Goal: Task Accomplishment & Management: Use online tool/utility

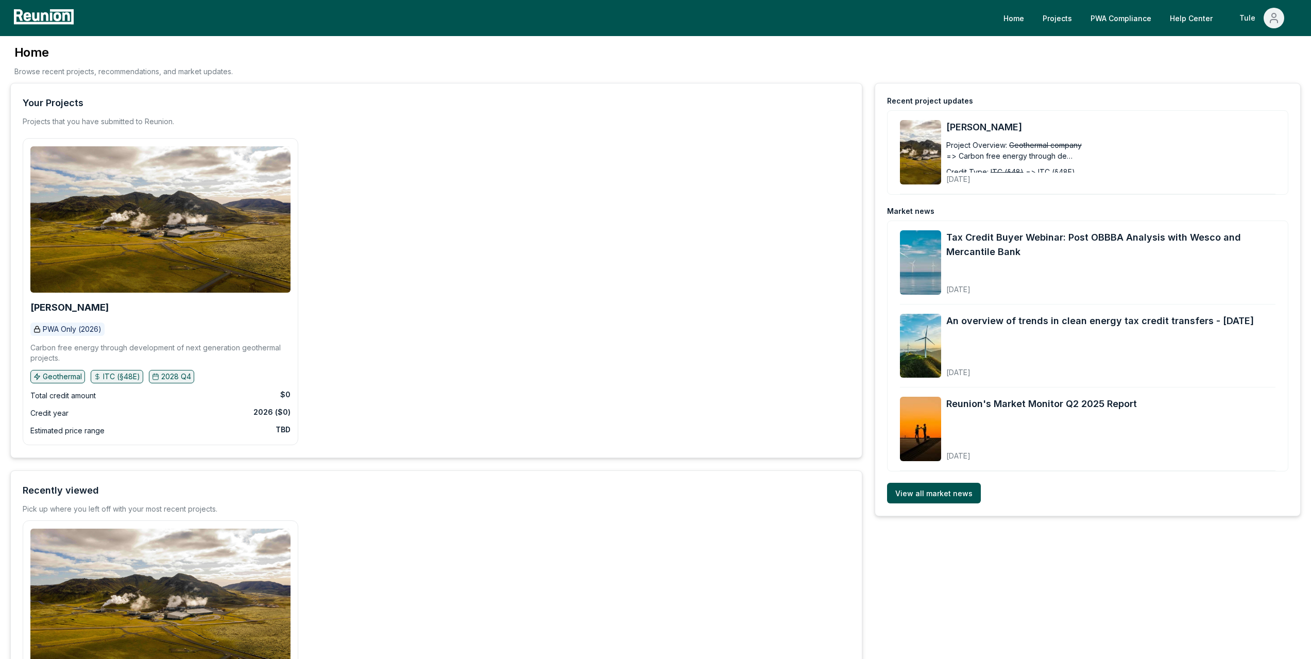
click at [94, 324] on p "PWA Only (2026)" at bounding box center [72, 329] width 59 height 10
click at [58, 313] on div "[PERSON_NAME]" at bounding box center [160, 307] width 260 height 16
click at [50, 306] on b "[PERSON_NAME]" at bounding box center [69, 307] width 78 height 11
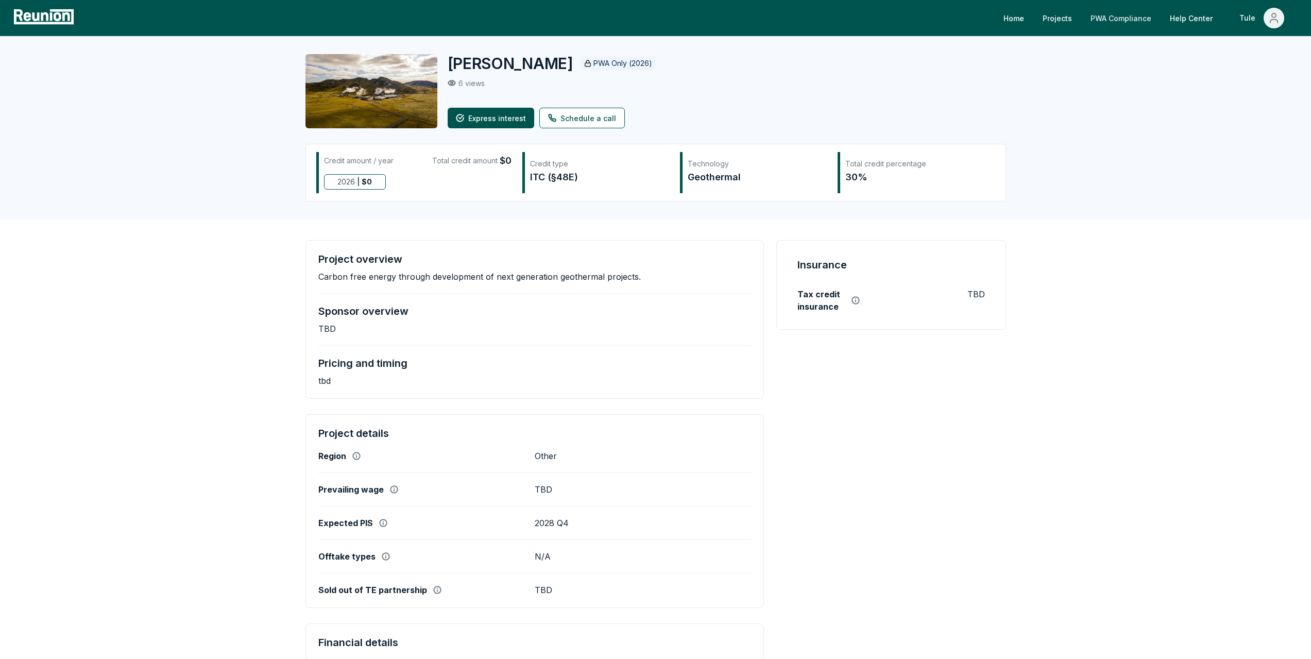
click at [1133, 23] on link "PWA Compliance" at bounding box center [1121, 18] width 77 height 21
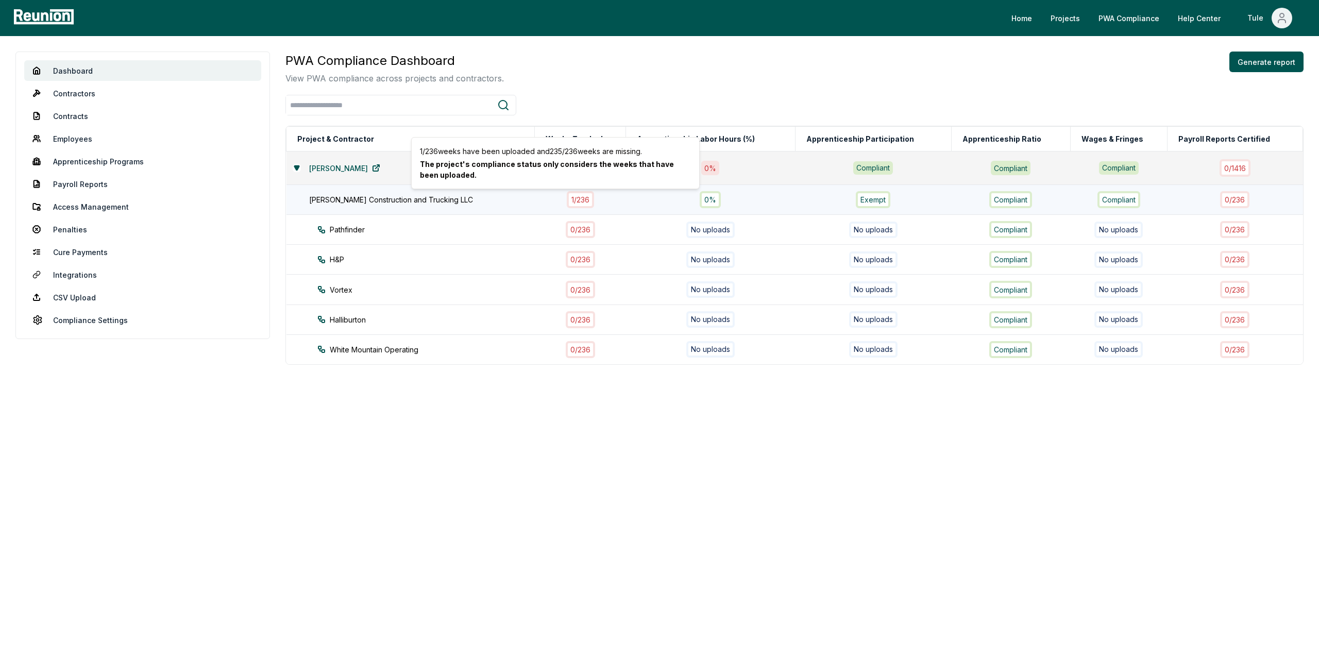
click at [567, 198] on div "1 / 236" at bounding box center [580, 199] width 27 height 17
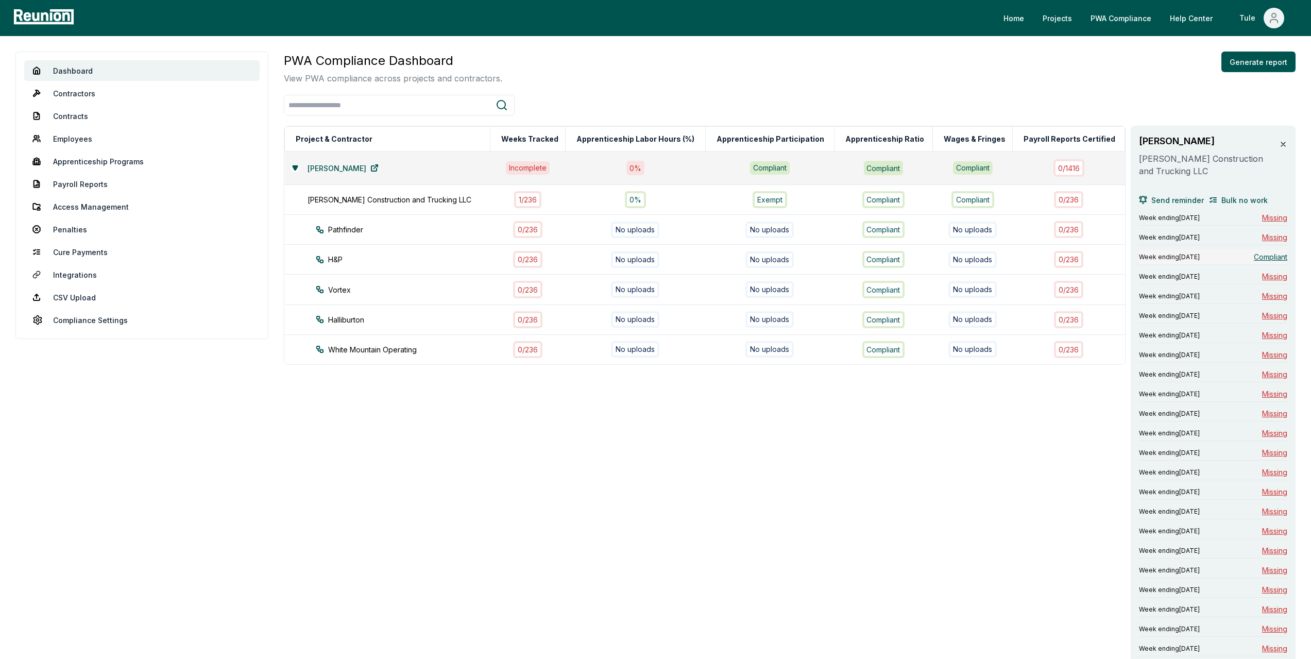
click at [1274, 258] on span "Compliant" at bounding box center [1270, 256] width 33 height 11
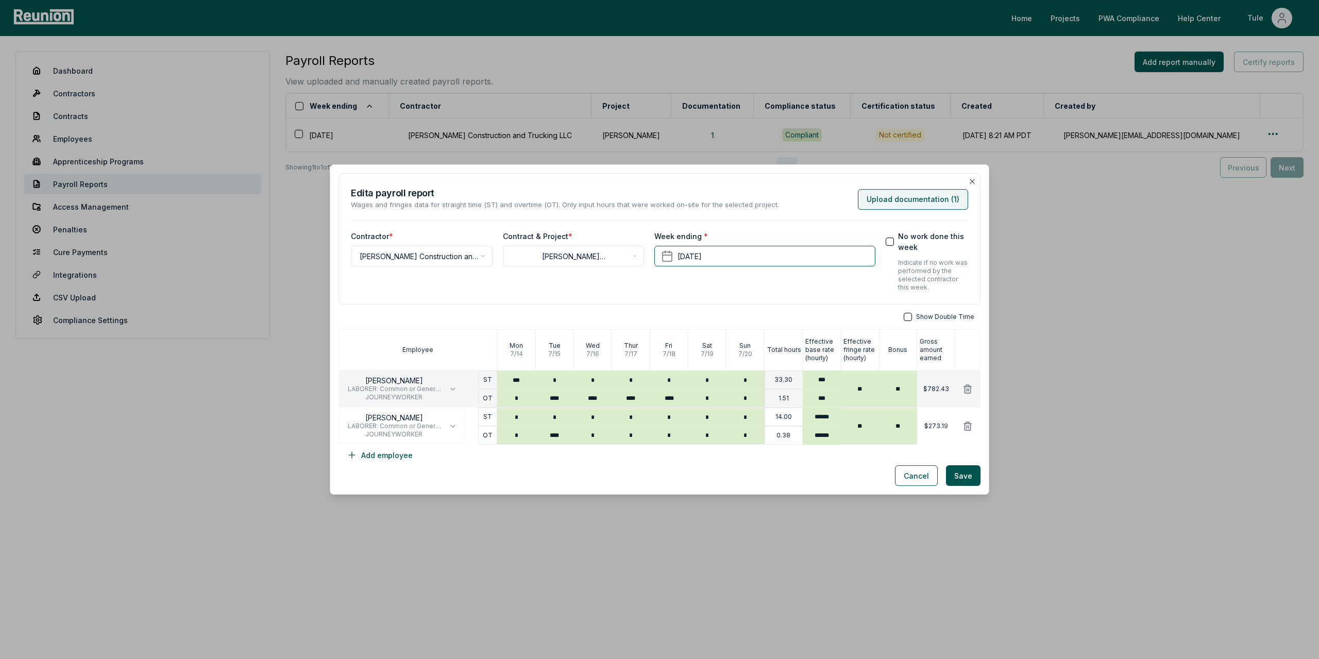
click at [933, 194] on button "Upload documentation ( 1 )" at bounding box center [913, 199] width 110 height 21
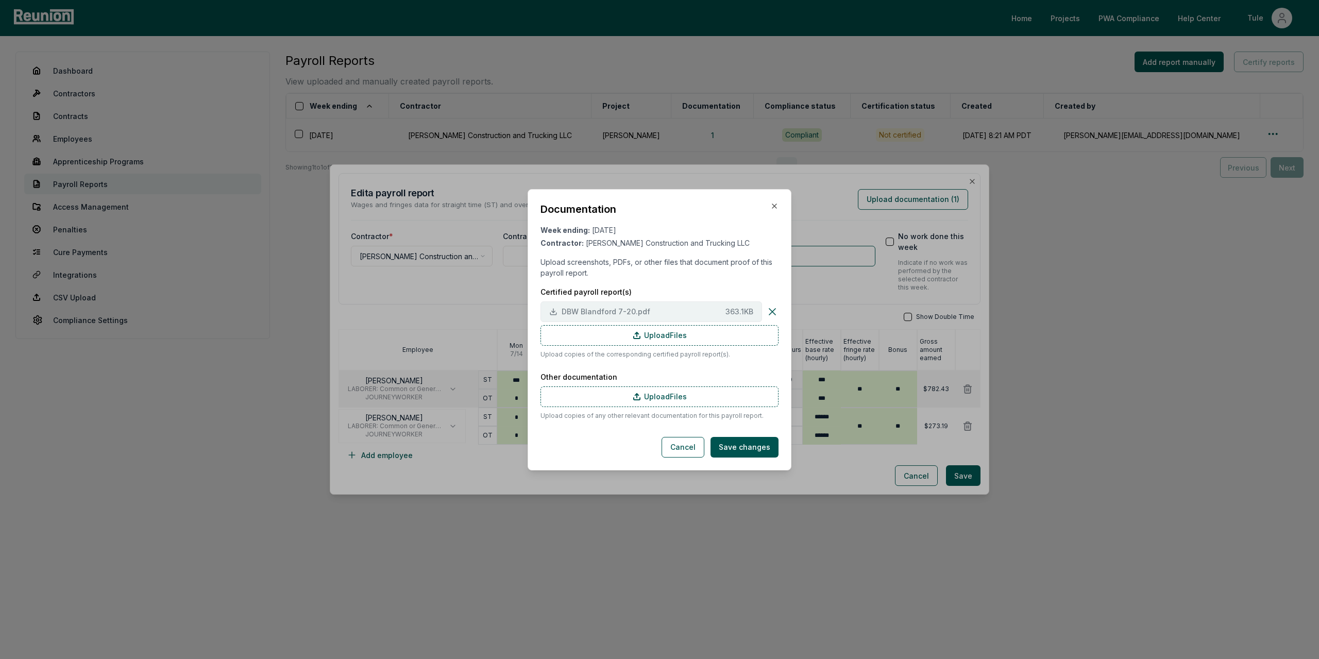
click at [631, 306] on button "DBW Blandford 7-20.pdf 363.1 KB" at bounding box center [652, 311] width 222 height 21
click at [775, 207] on icon "button" at bounding box center [774, 206] width 4 height 4
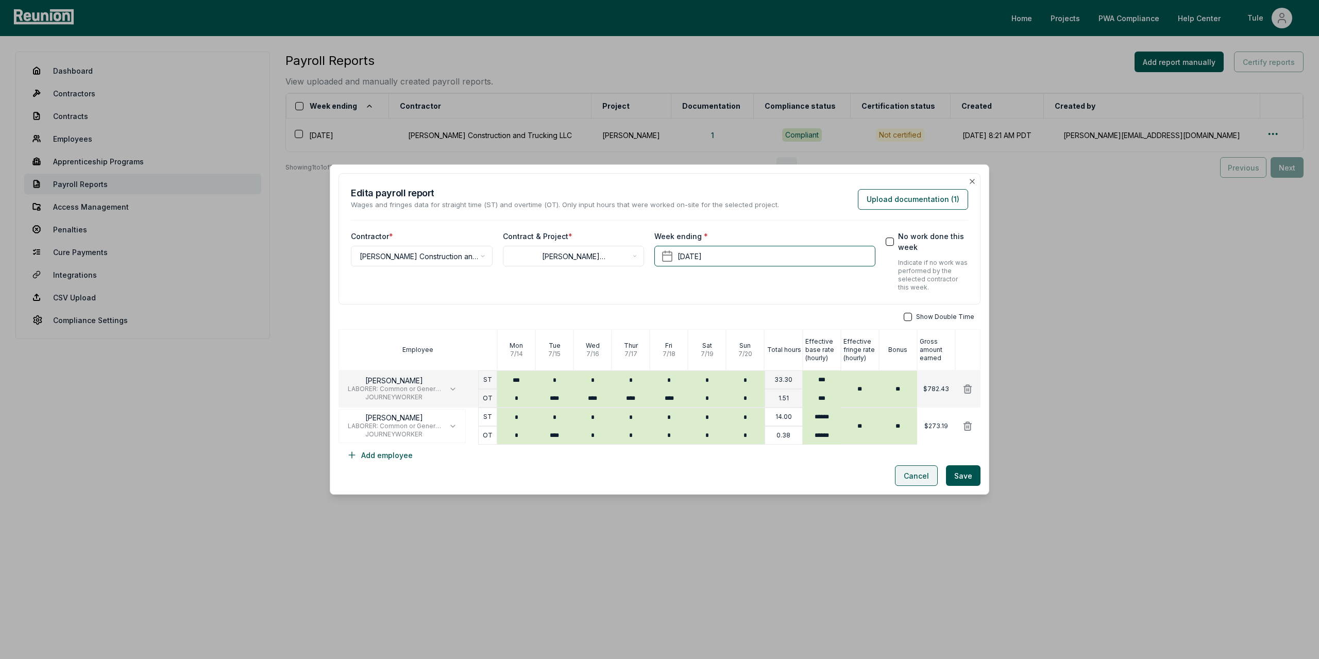
click at [918, 477] on button "Cancel" at bounding box center [916, 475] width 43 height 21
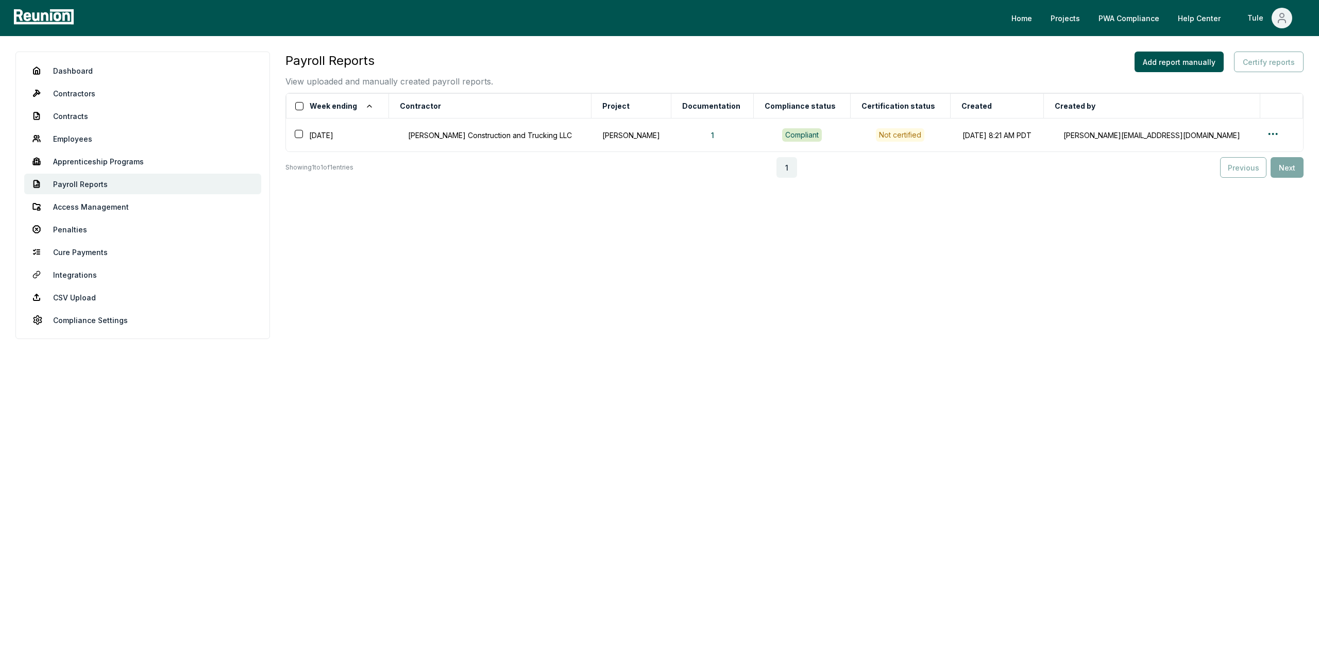
click at [156, 431] on body "Please visit us on your desktop We're working on making our marketplace mobile-…" at bounding box center [659, 329] width 1319 height 659
click at [64, 72] on link "Dashboard" at bounding box center [142, 70] width 237 height 21
